Goal: Navigation & Orientation: Find specific page/section

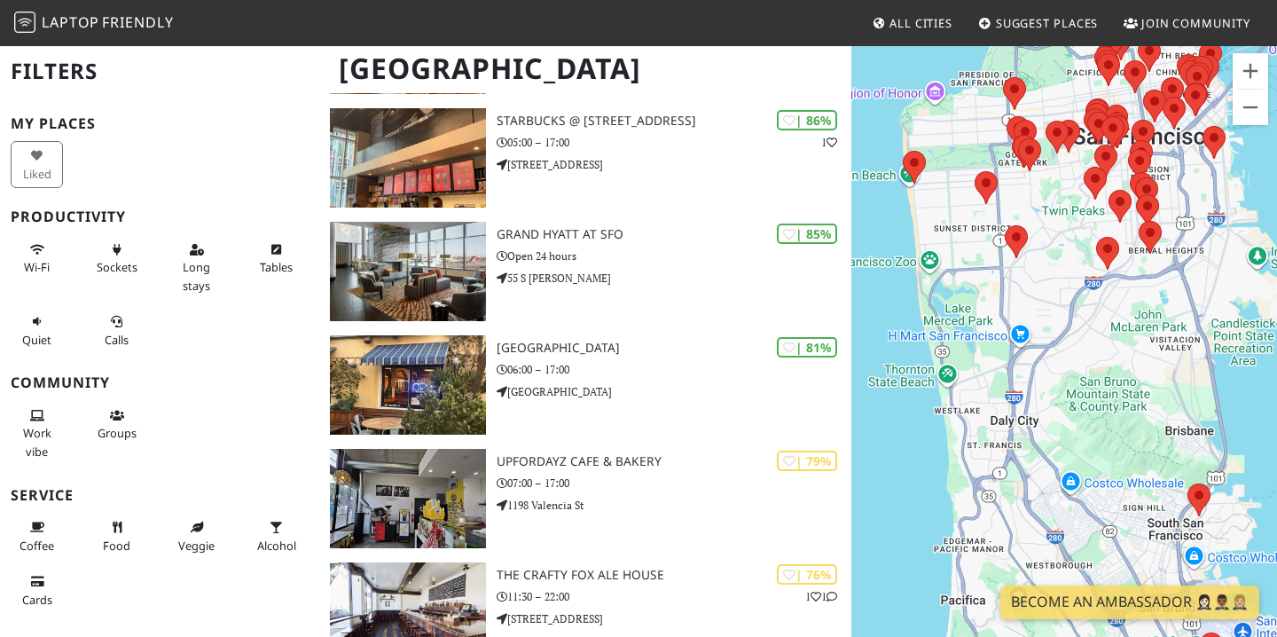
click at [24, 442] on button "Work vibe" at bounding box center [37, 433] width 52 height 65
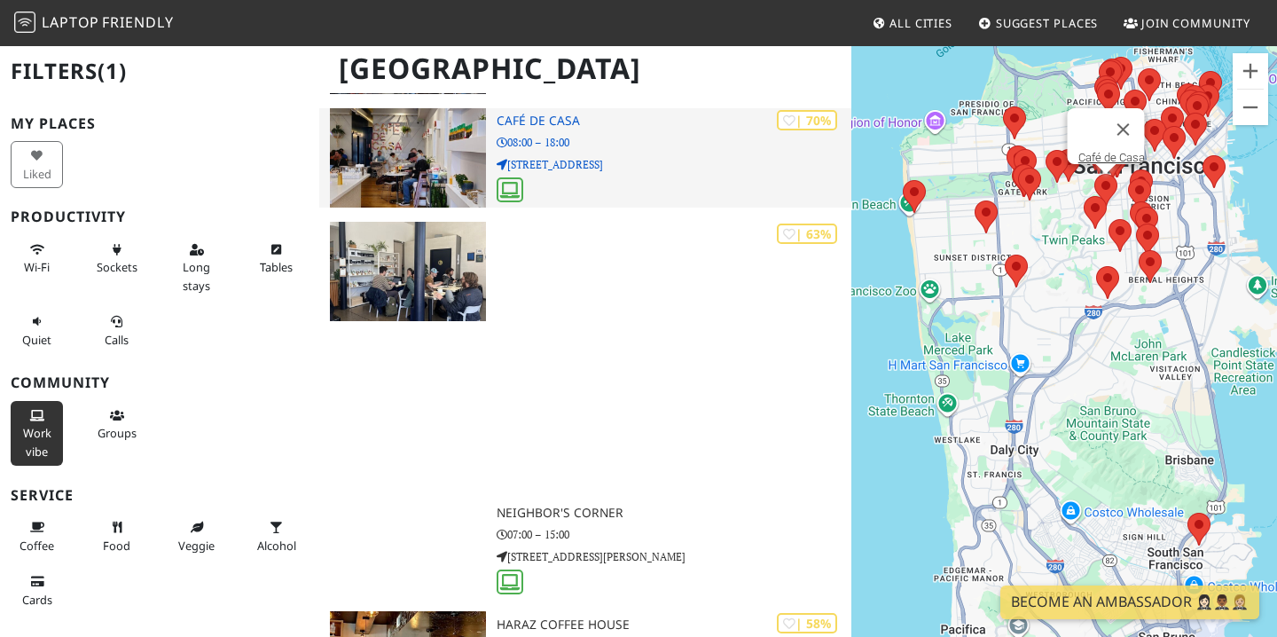
click at [515, 185] on icon at bounding box center [510, 190] width 20 height 16
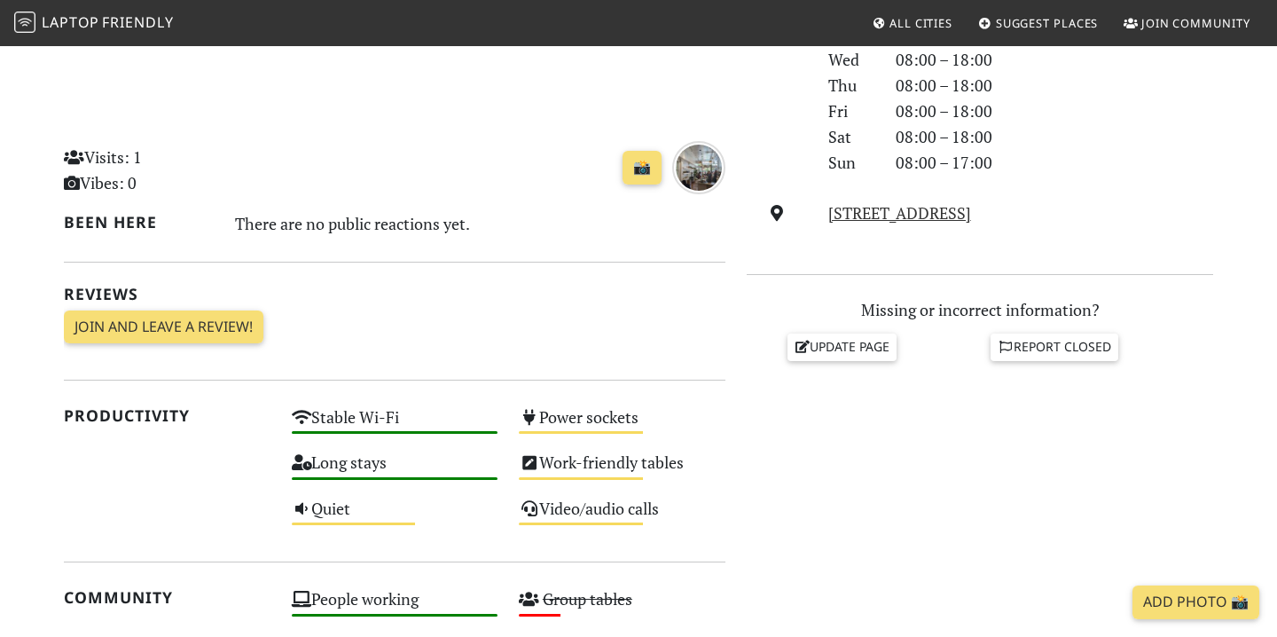
scroll to position [553, 0]
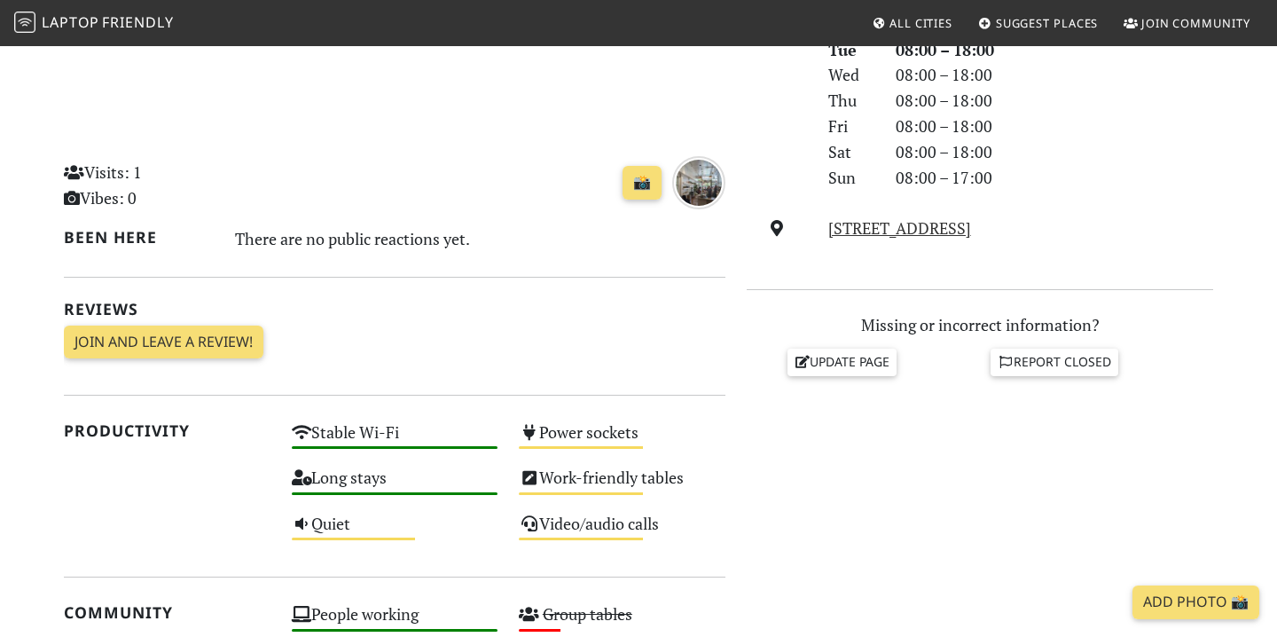
click at [146, 21] on span "Friendly" at bounding box center [137, 22] width 71 height 20
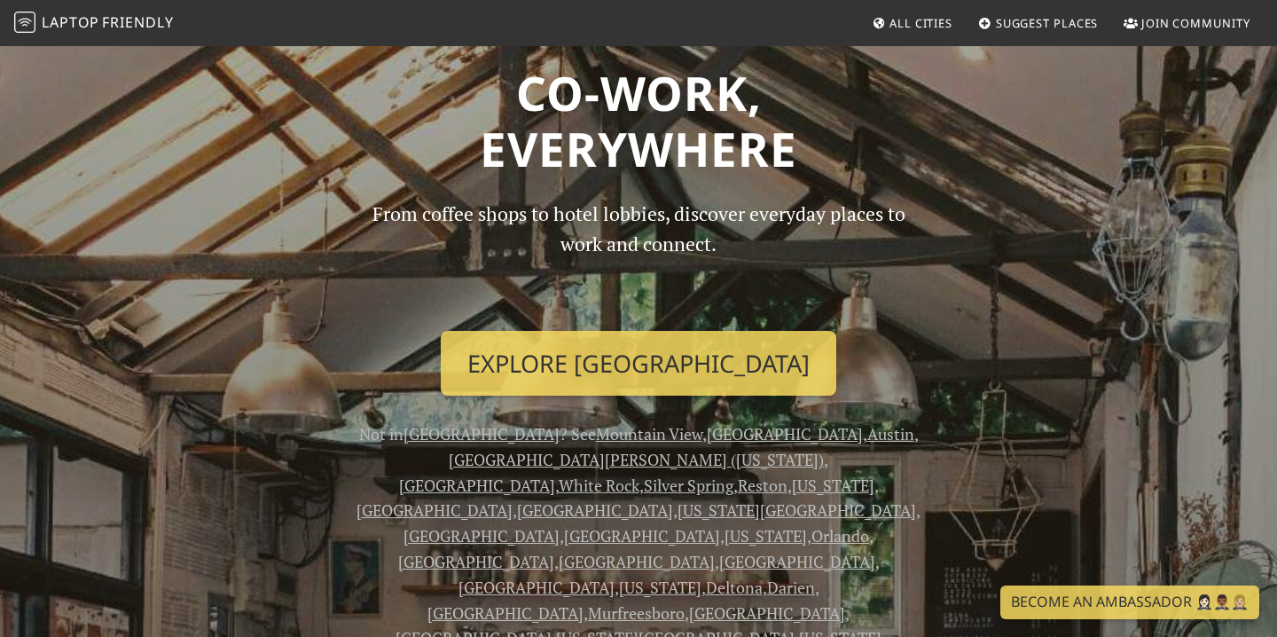
scroll to position [59, 0]
